Goal: Use online tool/utility

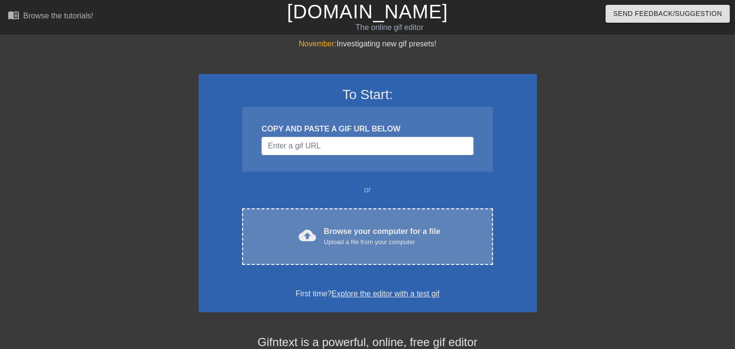
click at [339, 256] on div "cloud_upload Browse your computer for a file Upload a file from your computer C…" at bounding box center [367, 236] width 250 height 57
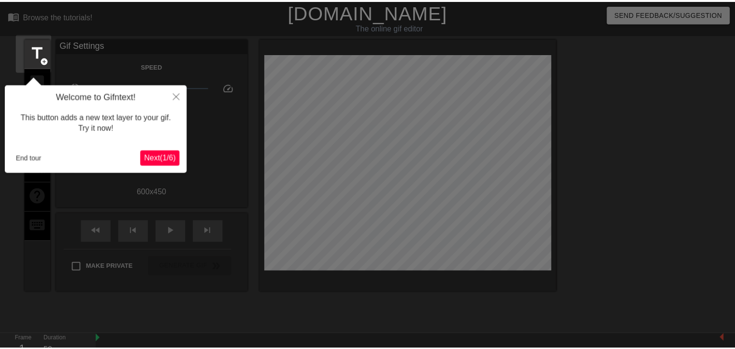
scroll to position [23, 0]
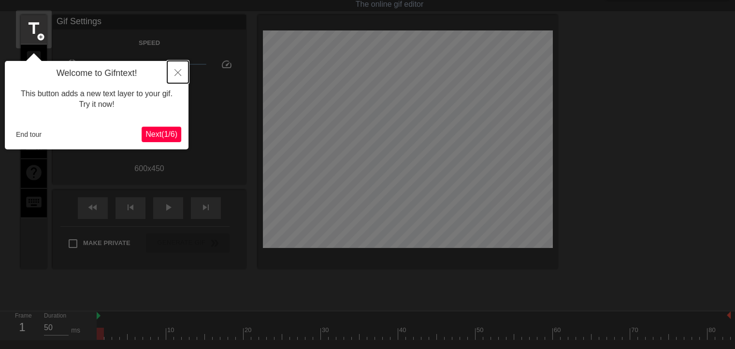
click at [178, 70] on icon "Close" at bounding box center [177, 72] width 7 height 7
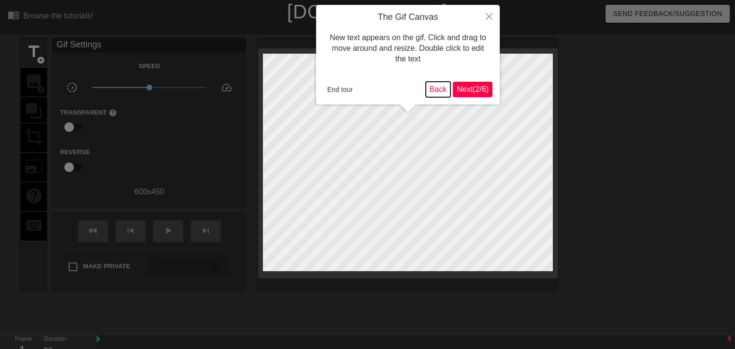
click at [436, 91] on button "Back" at bounding box center [438, 89] width 25 height 15
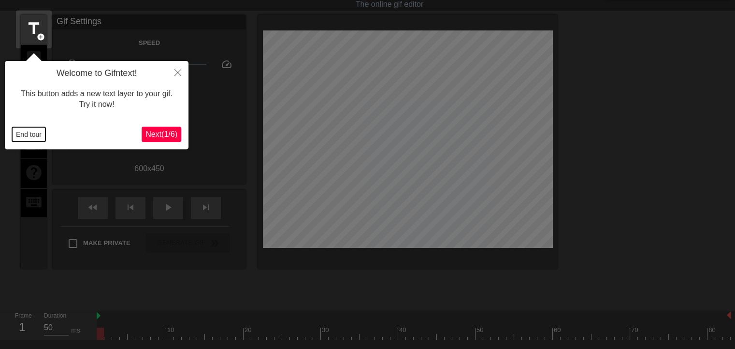
click at [23, 132] on button "End tour" at bounding box center [28, 134] width 33 height 14
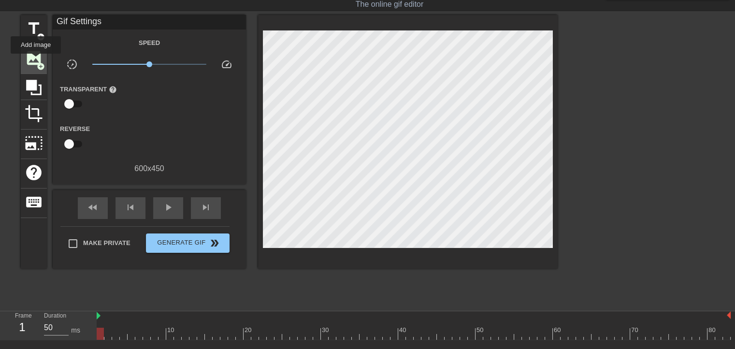
click at [36, 60] on span "image" at bounding box center [34, 58] width 18 height 18
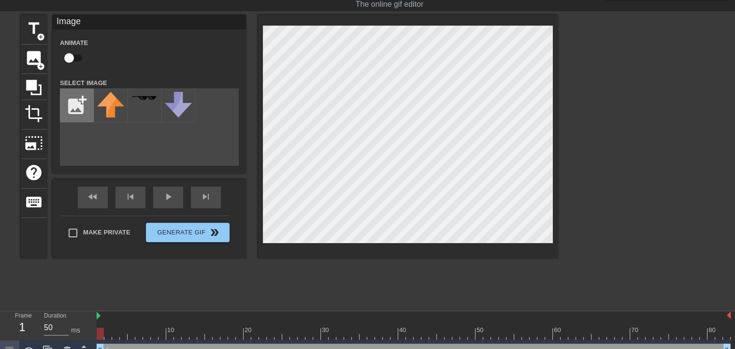
click at [73, 103] on input "file" at bounding box center [76, 105] width 33 height 33
type input "C:\fakepath\_Logo - ETS.jpg"
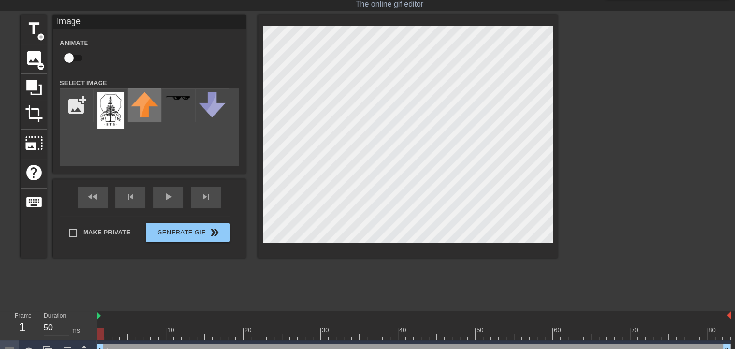
click at [146, 114] on img at bounding box center [144, 105] width 27 height 26
drag, startPoint x: 146, startPoint y: 114, endPoint x: 133, endPoint y: 142, distance: 30.5
click at [133, 142] on div "add_photo_alternate" at bounding box center [149, 126] width 179 height 77
click at [258, 249] on div at bounding box center [407, 136] width 299 height 243
click at [290, 251] on div at bounding box center [407, 136] width 299 height 243
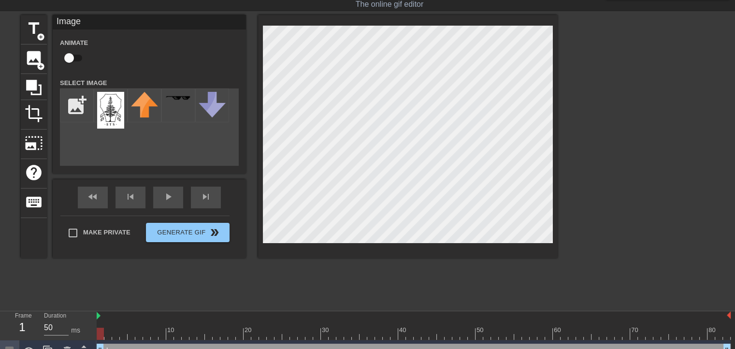
click at [262, 284] on div "title add_circle image add_circle crop photo_size_select_large help keyboard Im…" at bounding box center [289, 160] width 537 height 290
click at [110, 111] on img at bounding box center [110, 110] width 27 height 37
click at [113, 119] on img at bounding box center [110, 110] width 27 height 37
drag, startPoint x: 100, startPoint y: 343, endPoint x: 360, endPoint y: 318, distance: 261.6
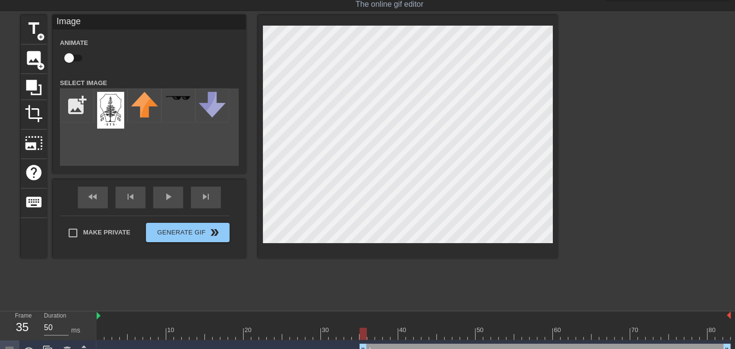
click at [360, 318] on div "10 20 30 40 50 60 70 80 Image drag_handle drag_handle" at bounding box center [416, 336] width 638 height 51
click at [167, 197] on div "play_arrow" at bounding box center [168, 197] width 30 height 22
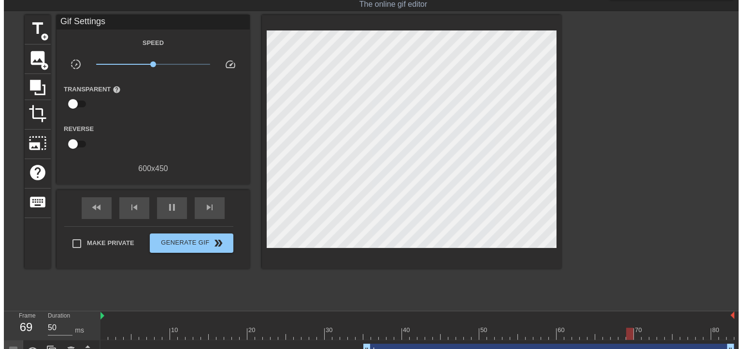
scroll to position [0, 0]
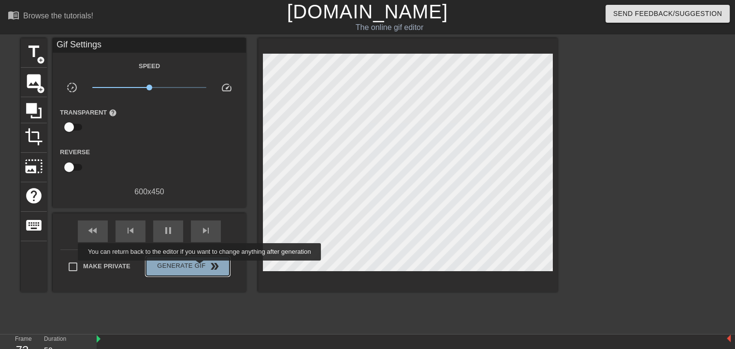
click at [200, 267] on span "Generate Gif double_arrow" at bounding box center [188, 266] width 76 height 12
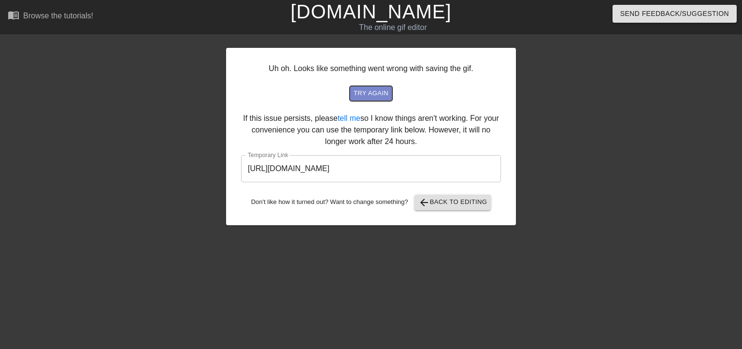
click at [368, 94] on span "try again" at bounding box center [371, 93] width 35 height 11
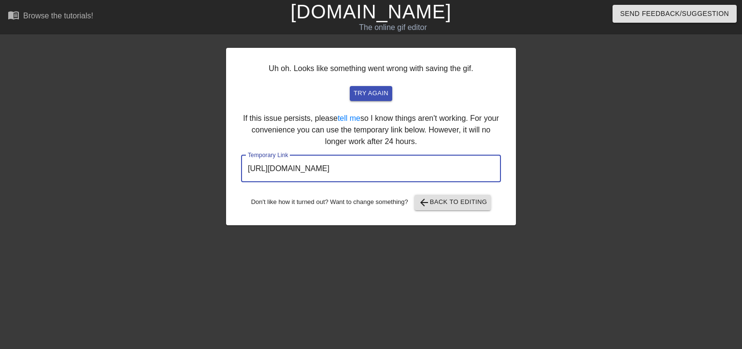
click at [457, 169] on input "[URL][DOMAIN_NAME]" at bounding box center [371, 168] width 260 height 27
